Goal: Find specific page/section: Find specific page/section

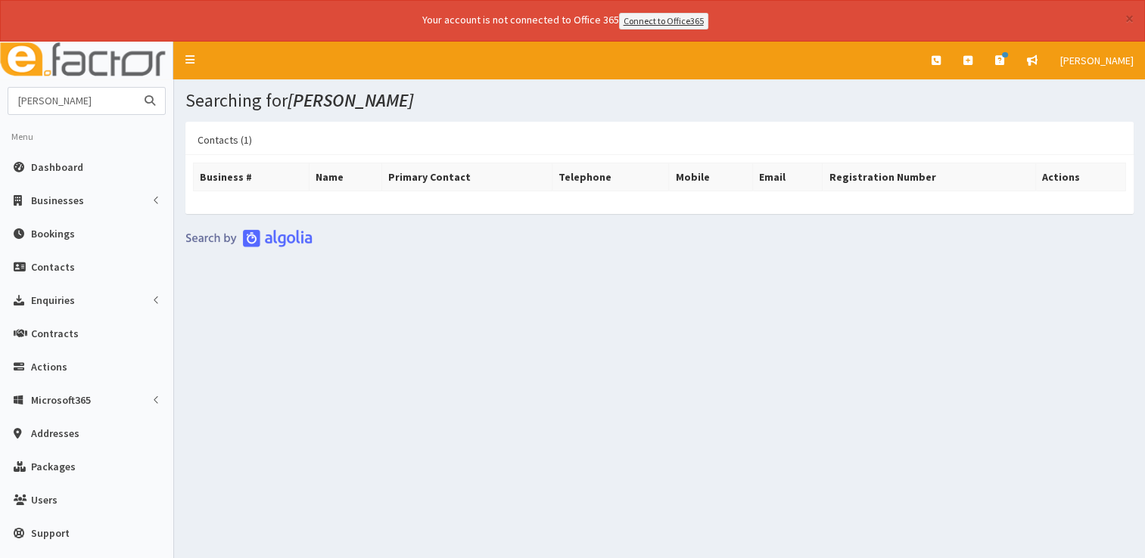
drag, startPoint x: 124, startPoint y: 102, endPoint x: -3, endPoint y: 69, distance: 131.4
click at [0, 69] on html "× Your account is not connected to Office 365 Connect to Office365 E Toggle nav…" at bounding box center [572, 300] width 1145 height 600
type input "harpers"
click at [135, 88] on button "submit" at bounding box center [150, 101] width 30 height 26
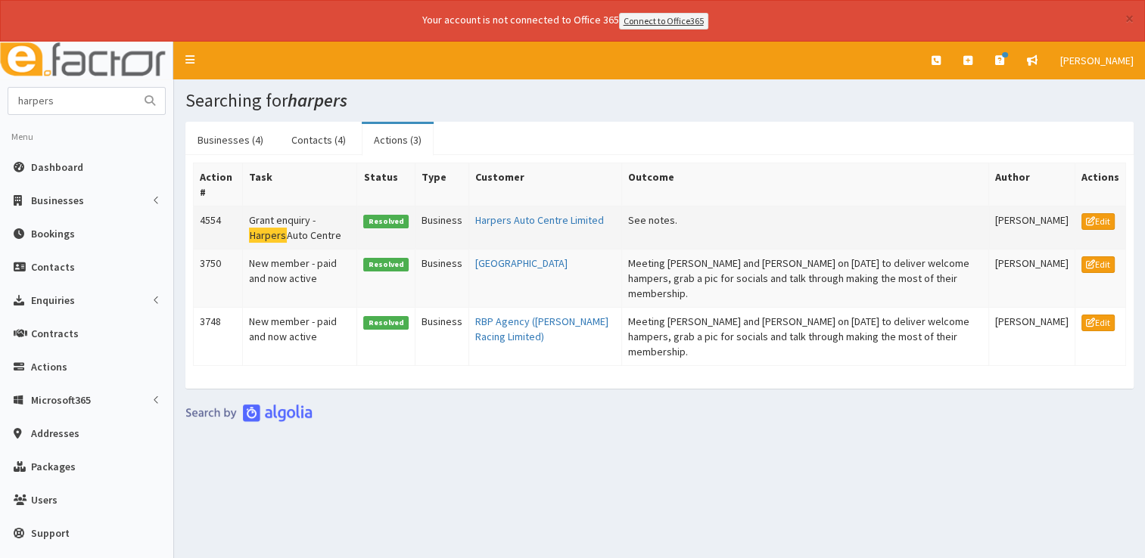
click at [282, 241] on td "Grant enquiry - Harpers Auto Centre" at bounding box center [299, 227] width 115 height 43
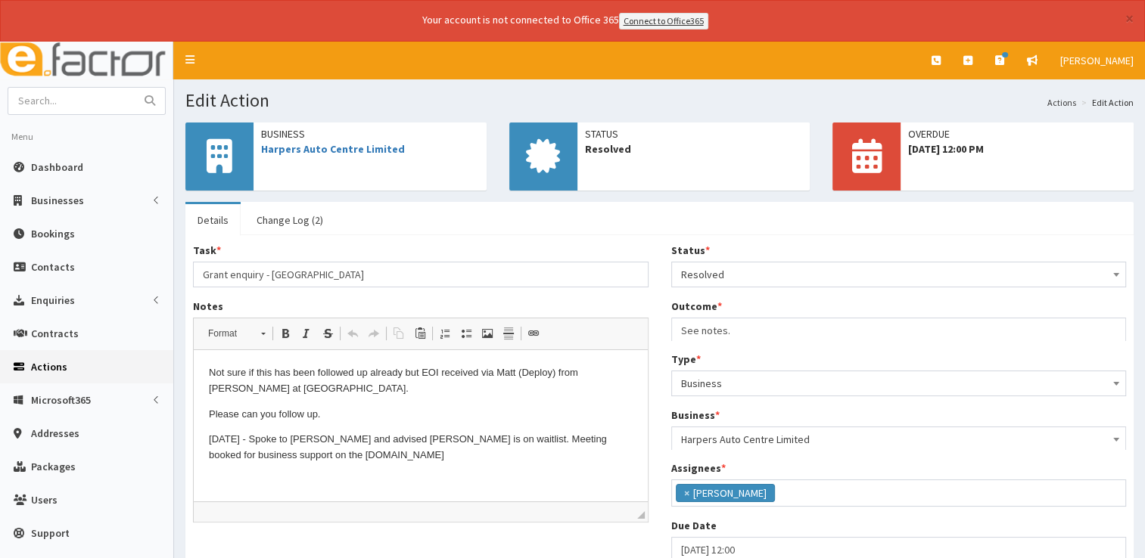
scroll to position [79, 0]
click at [327, 147] on link "Harpers Auto Centre Limited" at bounding box center [333, 149] width 144 height 14
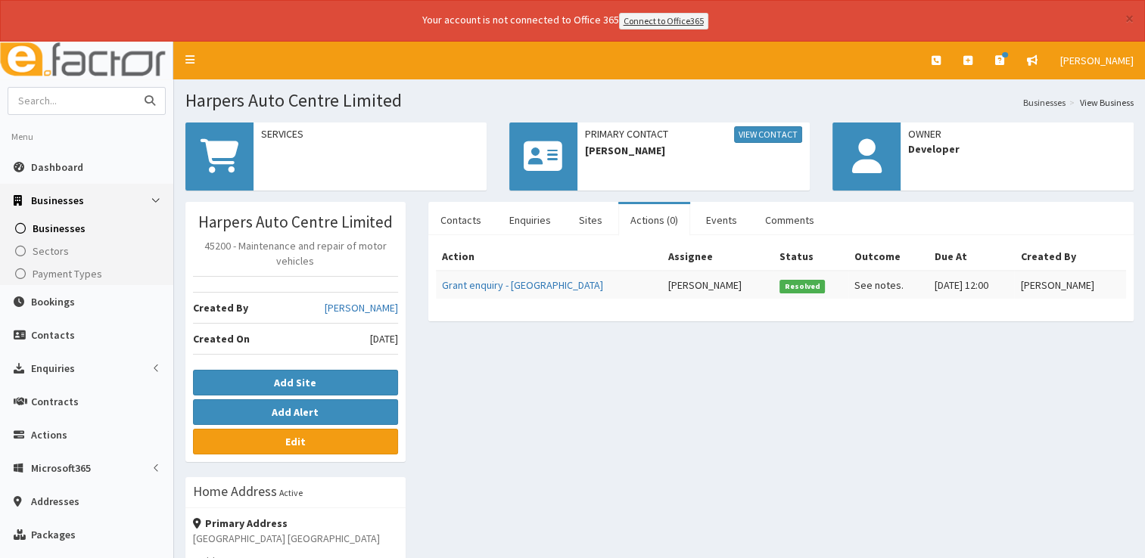
click at [118, 93] on input "text" at bounding box center [71, 101] width 127 height 26
type input "07759324883"
click at [135, 88] on button "submit" at bounding box center [150, 101] width 30 height 26
